Goal: Task Accomplishment & Management: Manage account settings

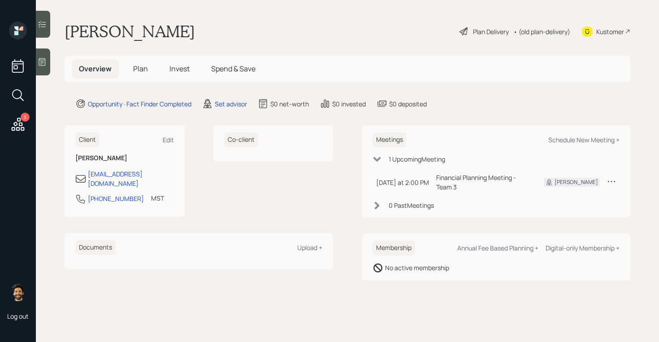
click at [606, 177] on td at bounding box center [612, 182] width 16 height 26
click at [613, 178] on icon at bounding box center [611, 181] width 9 height 9
click at [559, 203] on div "Cancel" at bounding box center [584, 207] width 65 height 9
